Goal: Navigation & Orientation: Find specific page/section

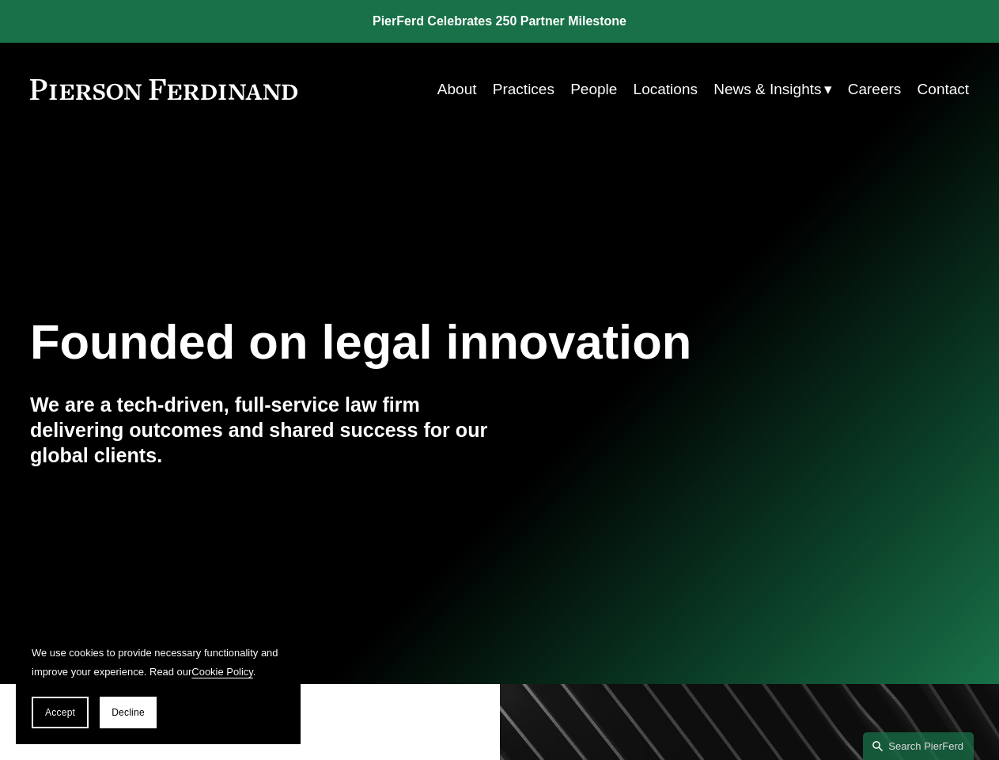
click at [60, 712] on span "Accept" at bounding box center [60, 712] width 30 height 11
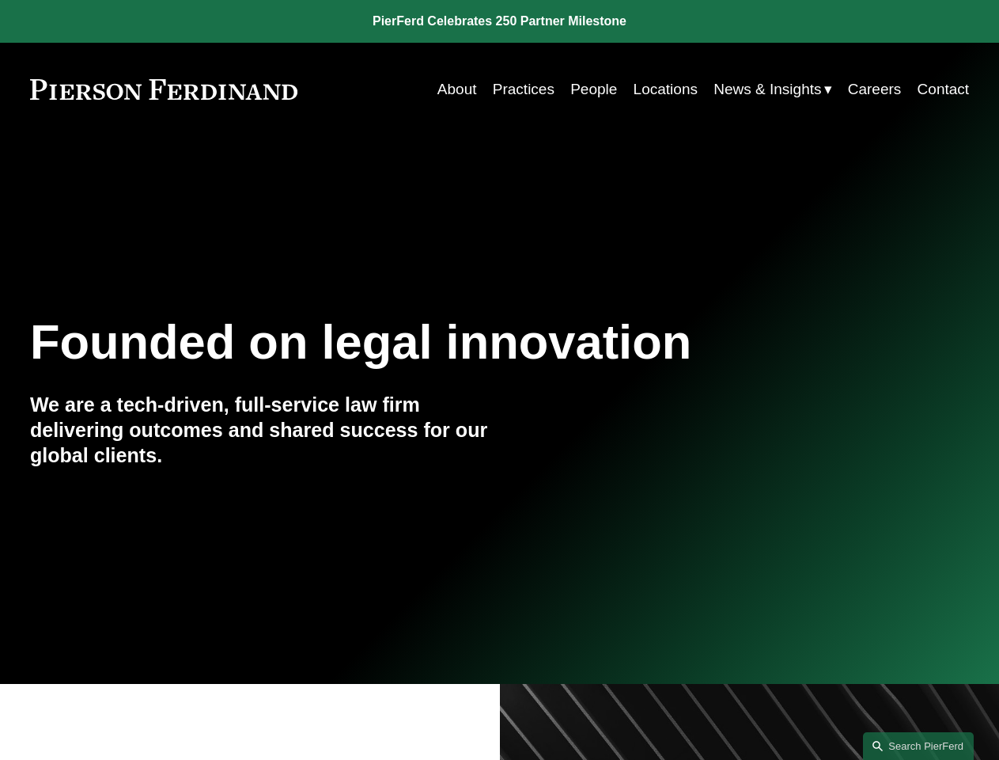
click at [919, 745] on link "Search this site" at bounding box center [918, 746] width 111 height 28
